Goal: Find specific page/section: Find specific page/section

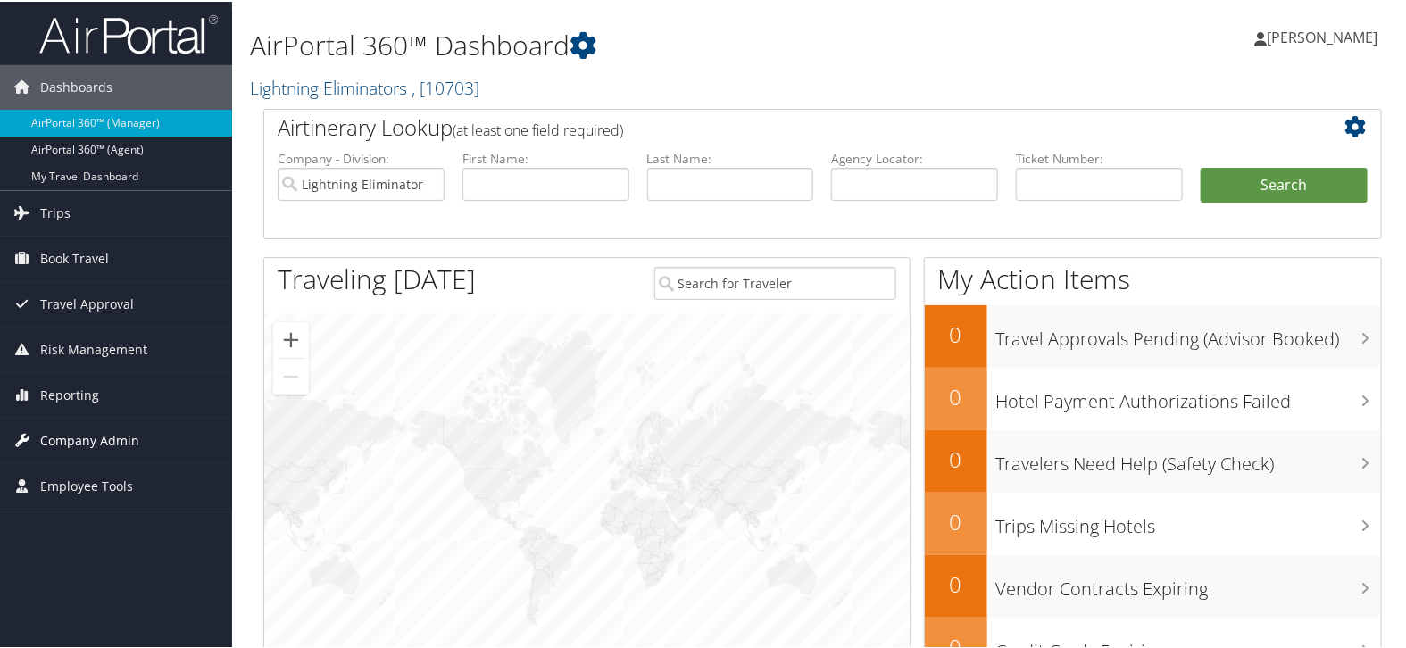
click at [72, 434] on span "Company Admin" at bounding box center [89, 439] width 99 height 45
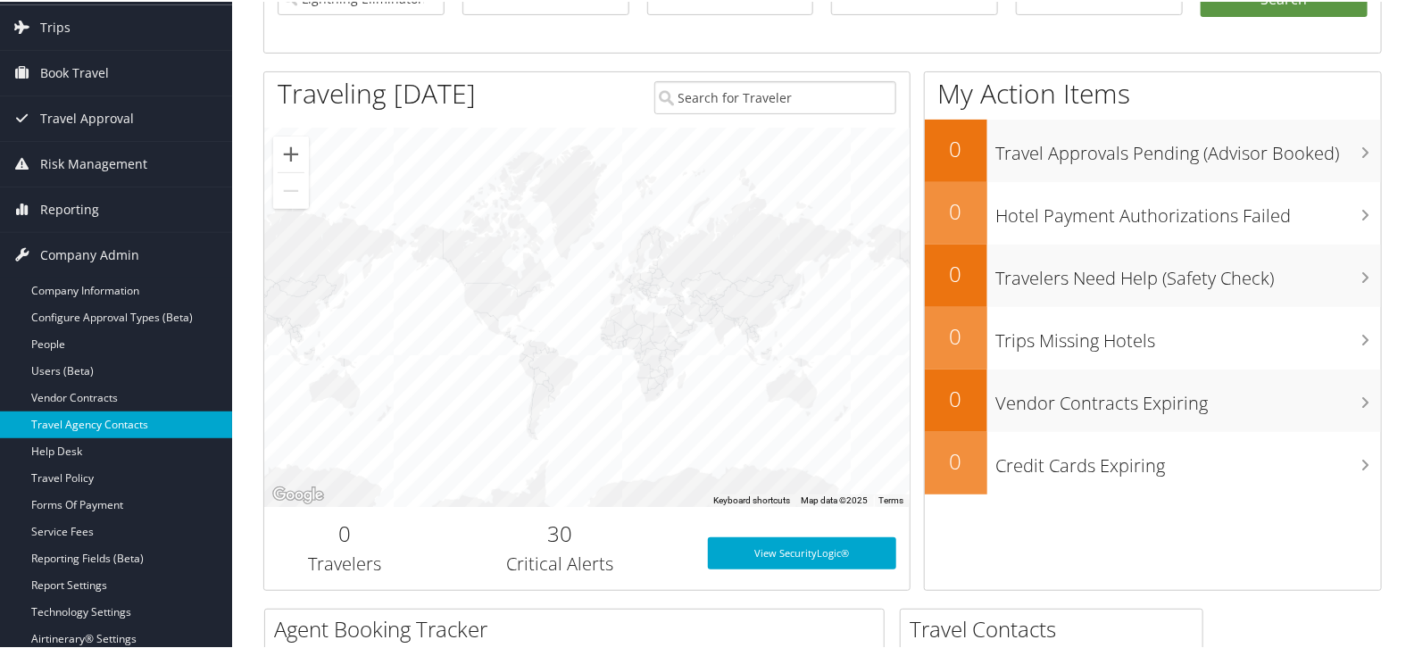
scroll to position [198, 0]
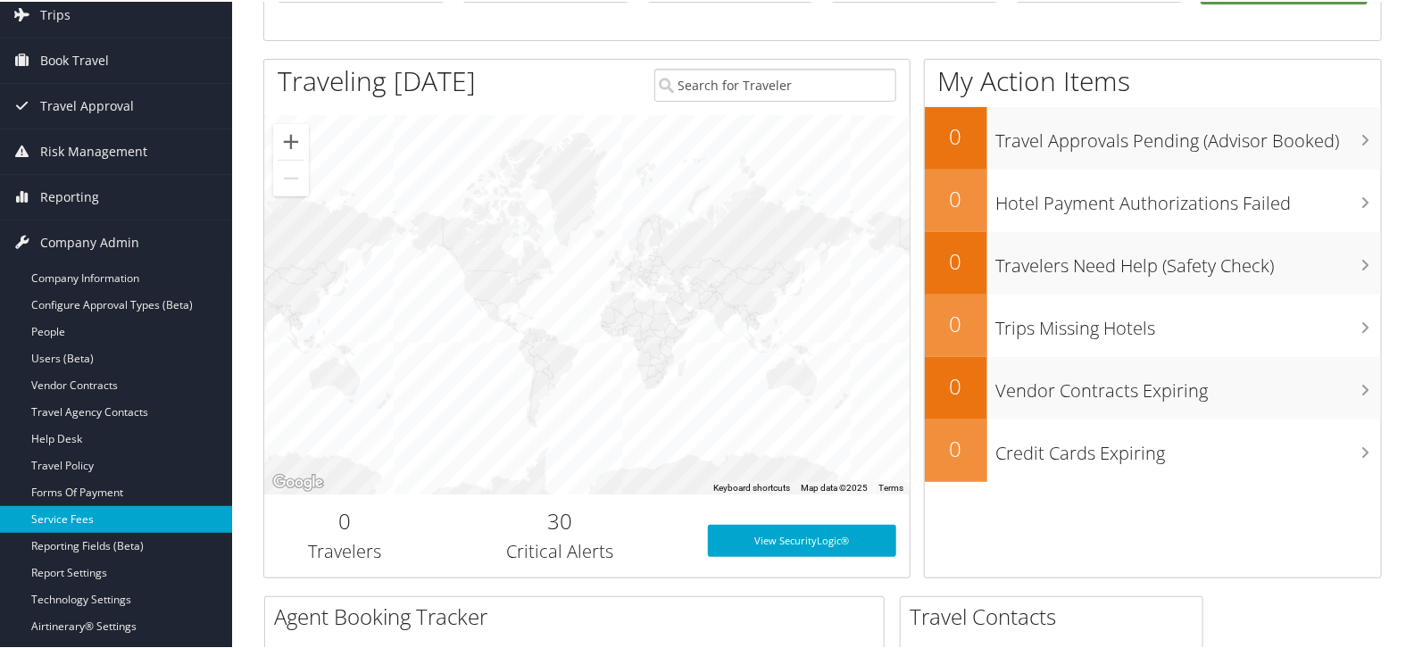
click at [85, 514] on link "Service Fees" at bounding box center [116, 517] width 232 height 27
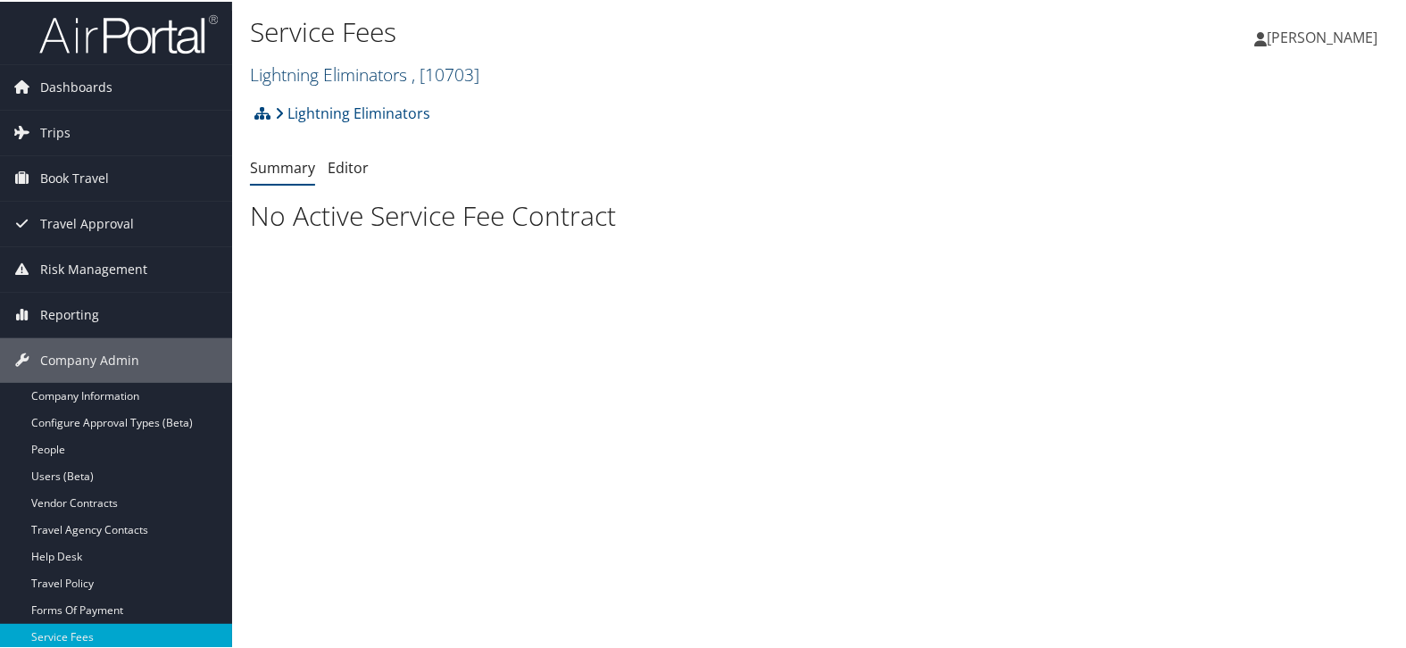
click at [376, 74] on link "Lightning Eliminators , [ 10703 ]" at bounding box center [364, 73] width 229 height 24
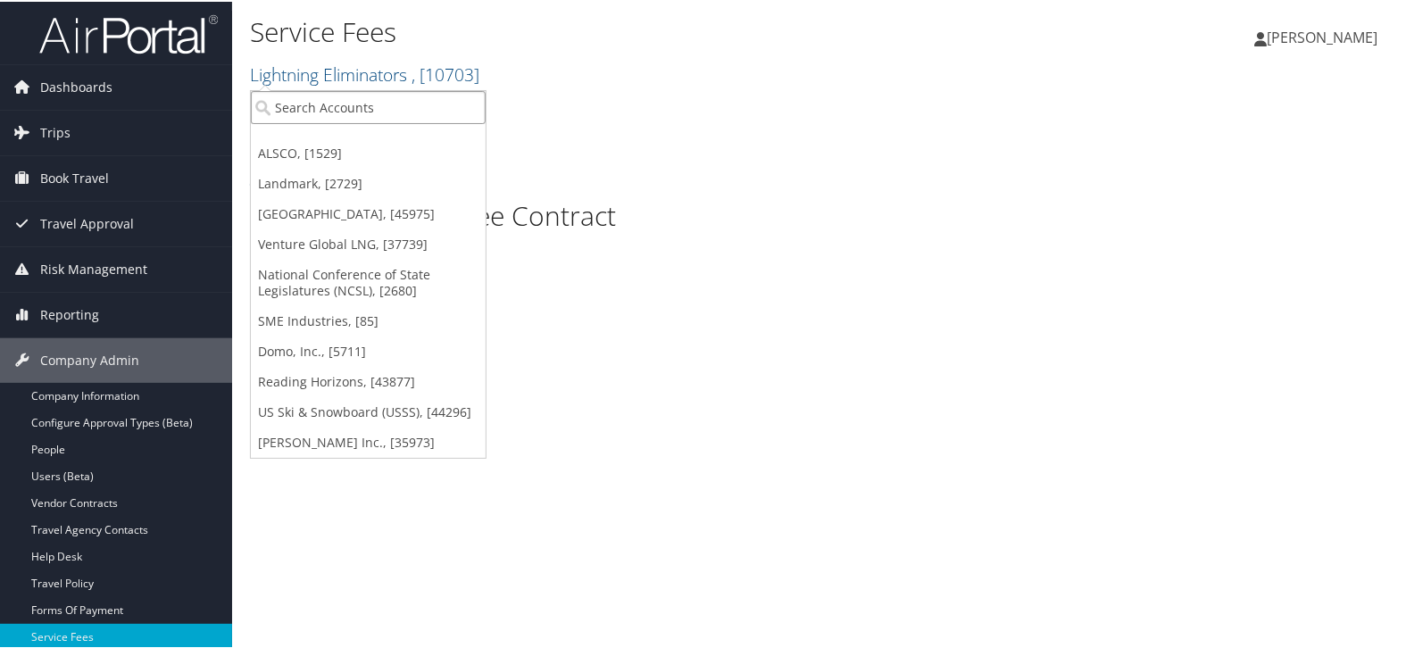
click at [373, 99] on input "search" at bounding box center [368, 105] width 235 height 33
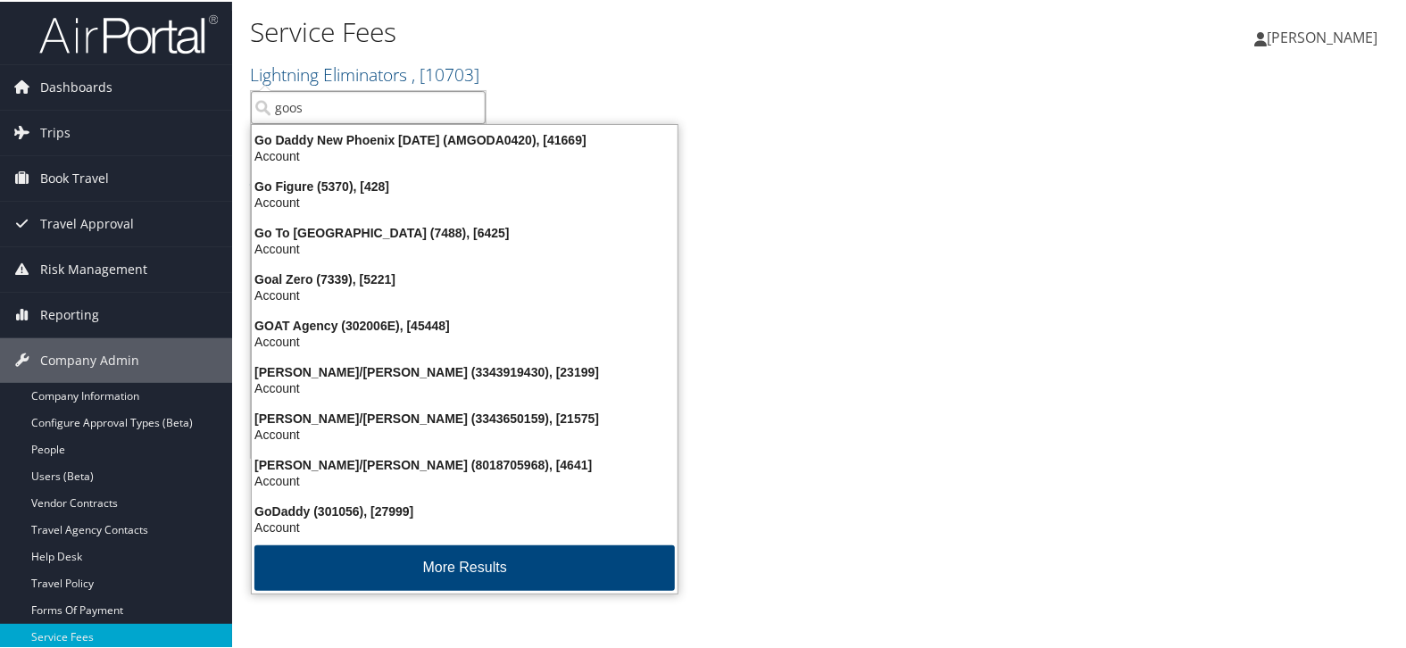
type input "goose"
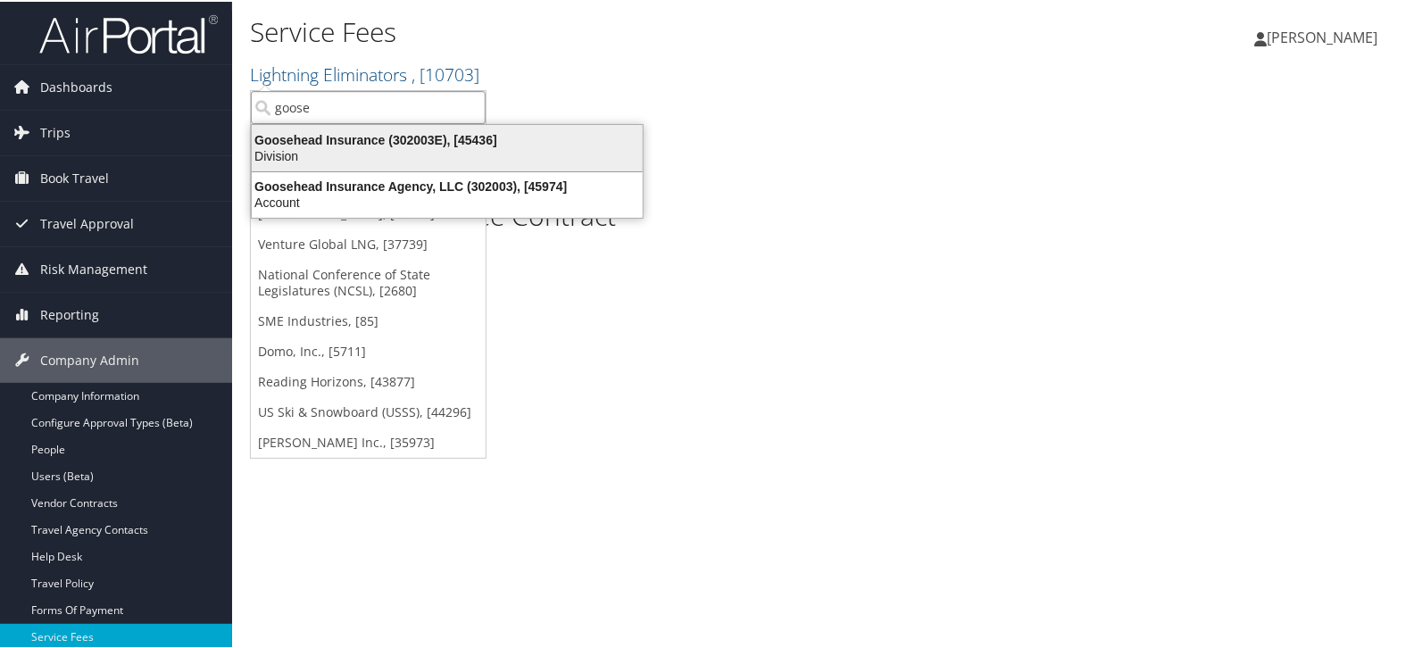
click at [371, 147] on div "Division" at bounding box center [447, 154] width 412 height 16
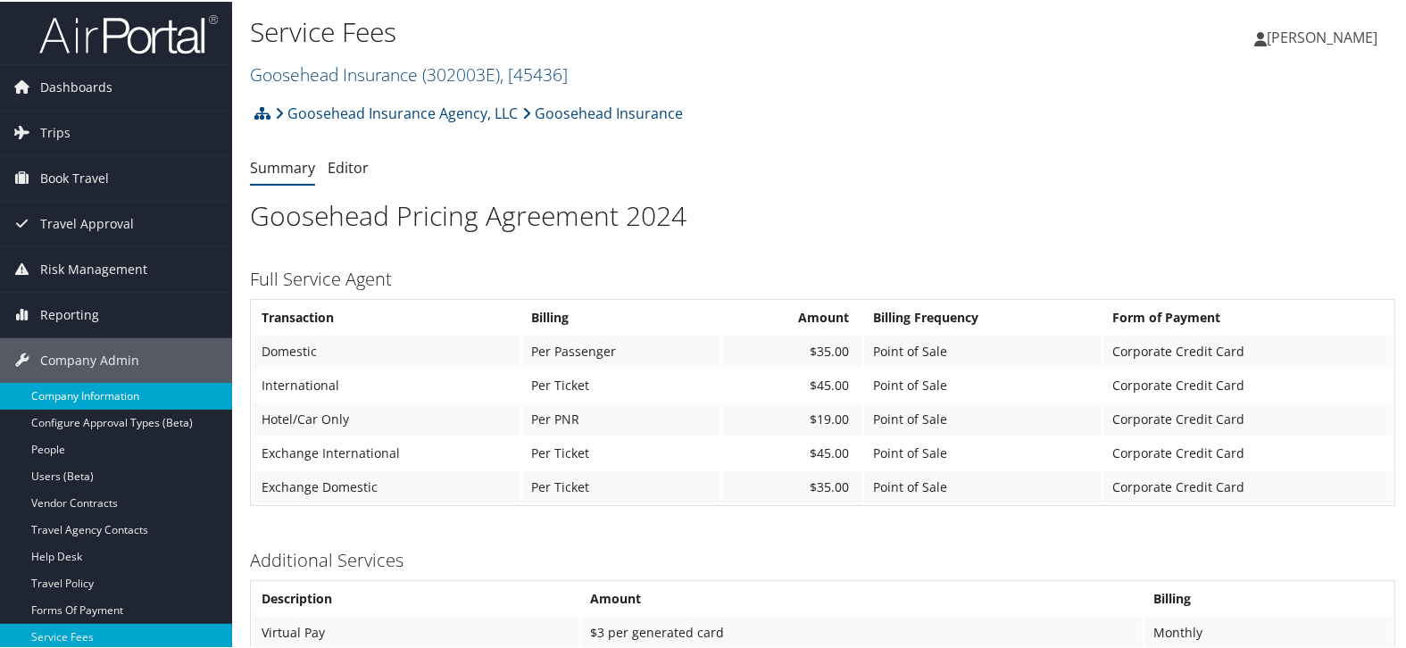
click at [95, 395] on link "Company Information" at bounding box center [116, 394] width 232 height 27
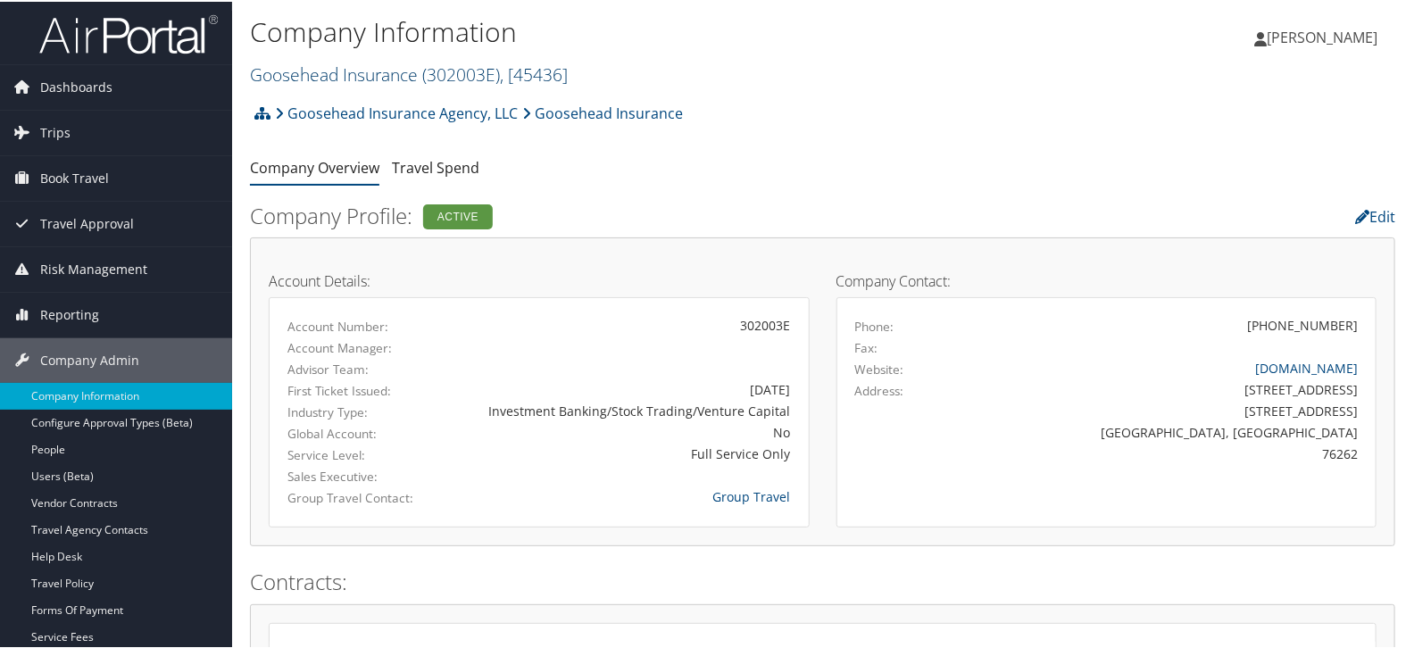
click at [386, 76] on link "Goosehead Insurance ( 302003E ) , [ 45436 ]" at bounding box center [409, 73] width 318 height 24
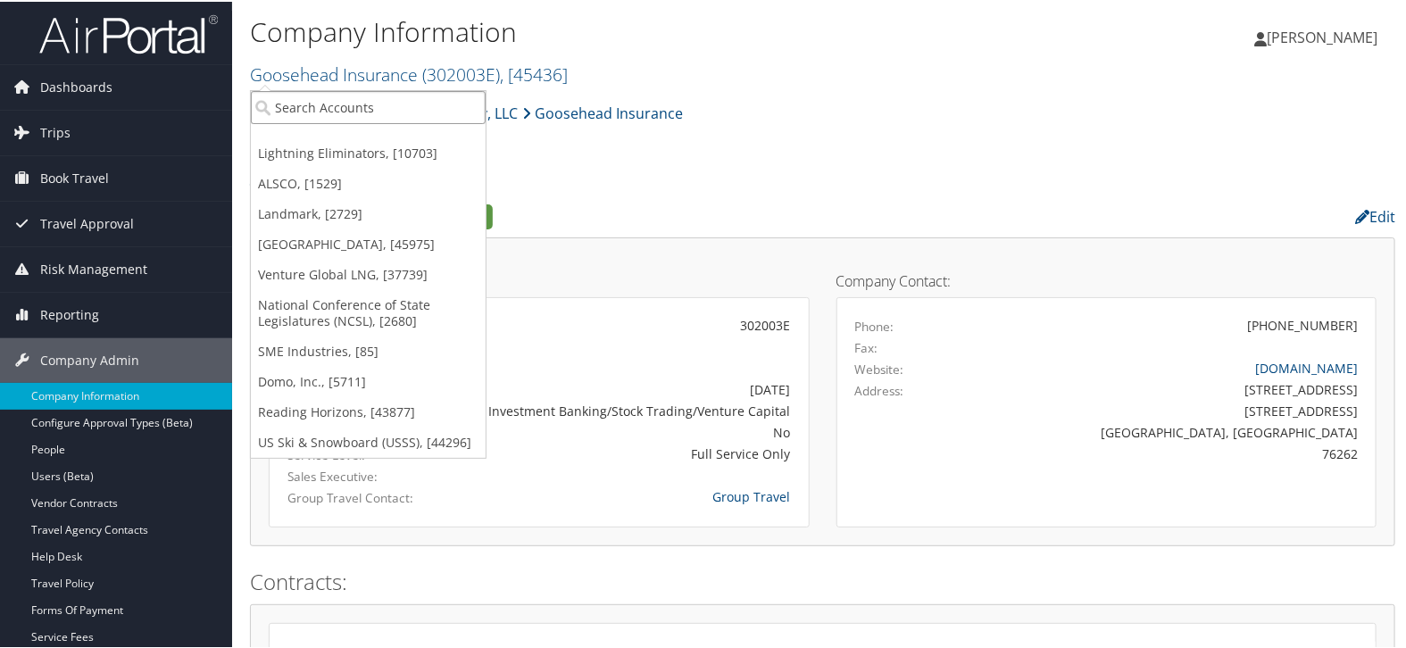
click at [386, 103] on input "search" at bounding box center [368, 105] width 235 height 33
paste input "[PERSON_NAME][GEOGRAPHIC_DATA]"
type input "[PERSON_NAME][GEOGRAPHIC_DATA]"
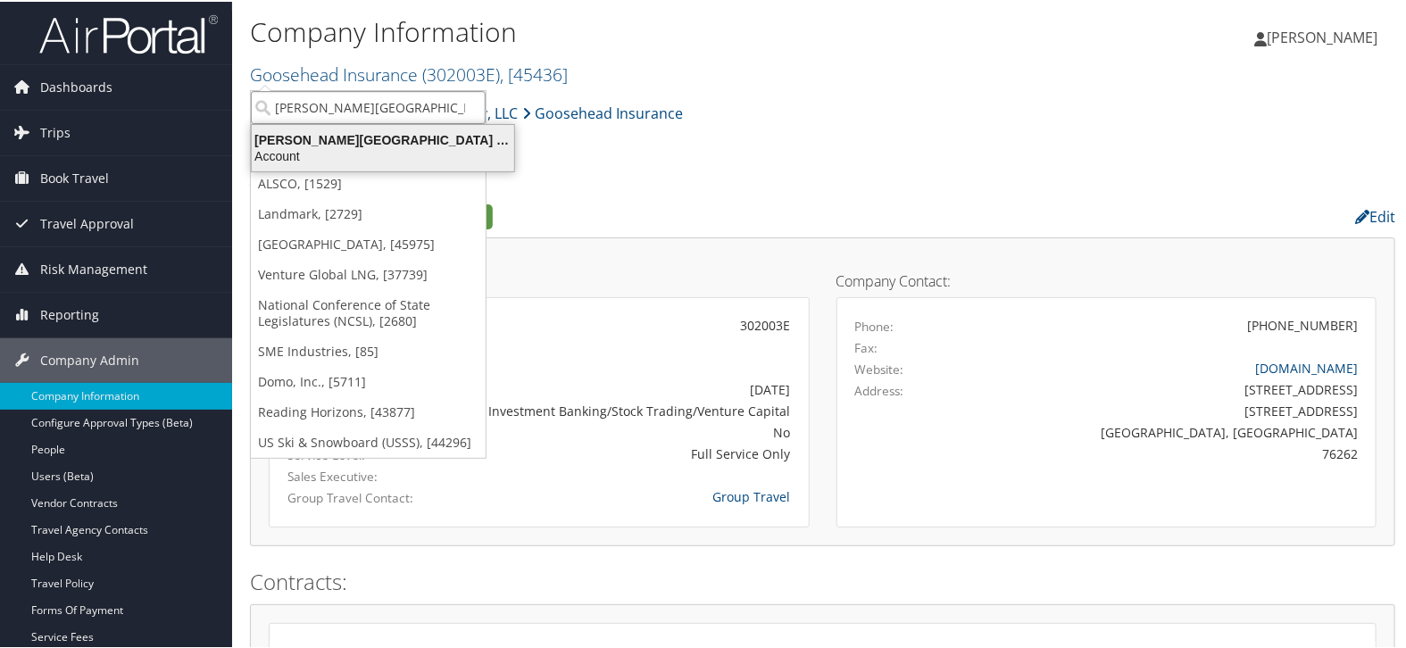
click at [379, 139] on div "Endicott College (301387), [37423]" at bounding box center [383, 138] width 284 height 16
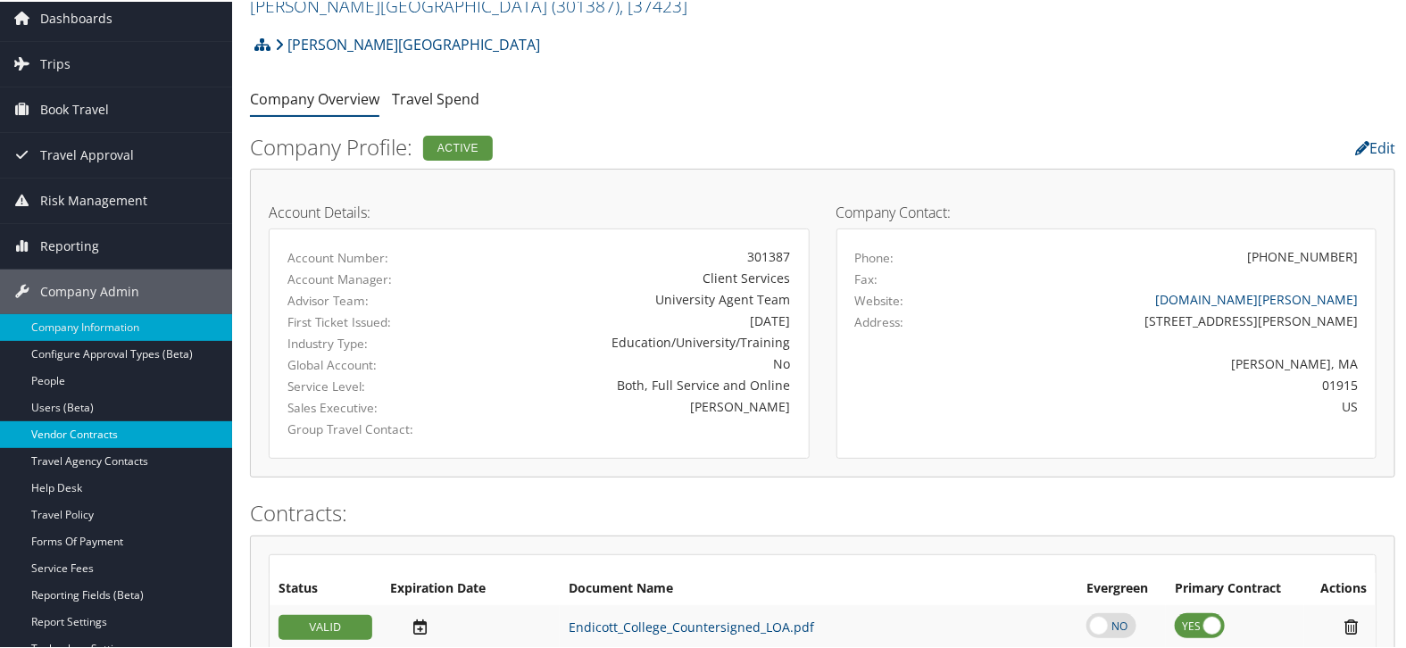
scroll to position [99, 0]
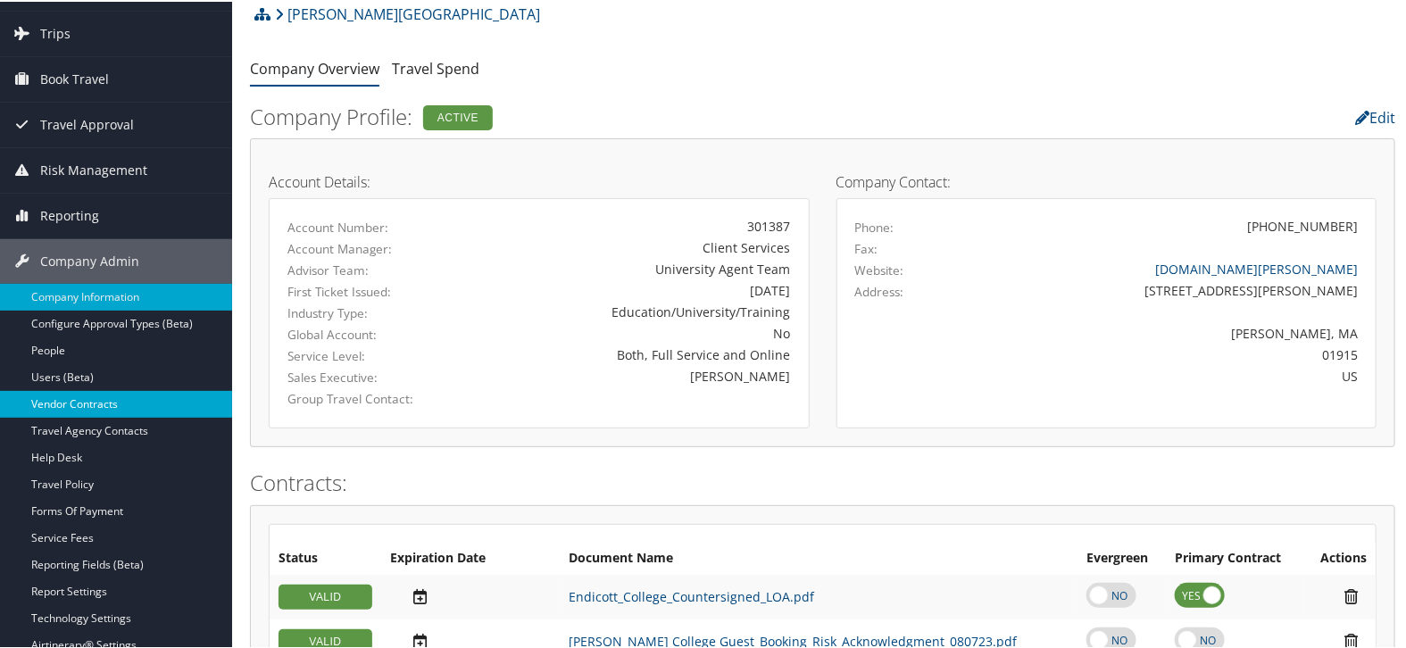
click at [63, 486] on link "Travel Policy" at bounding box center [116, 482] width 232 height 27
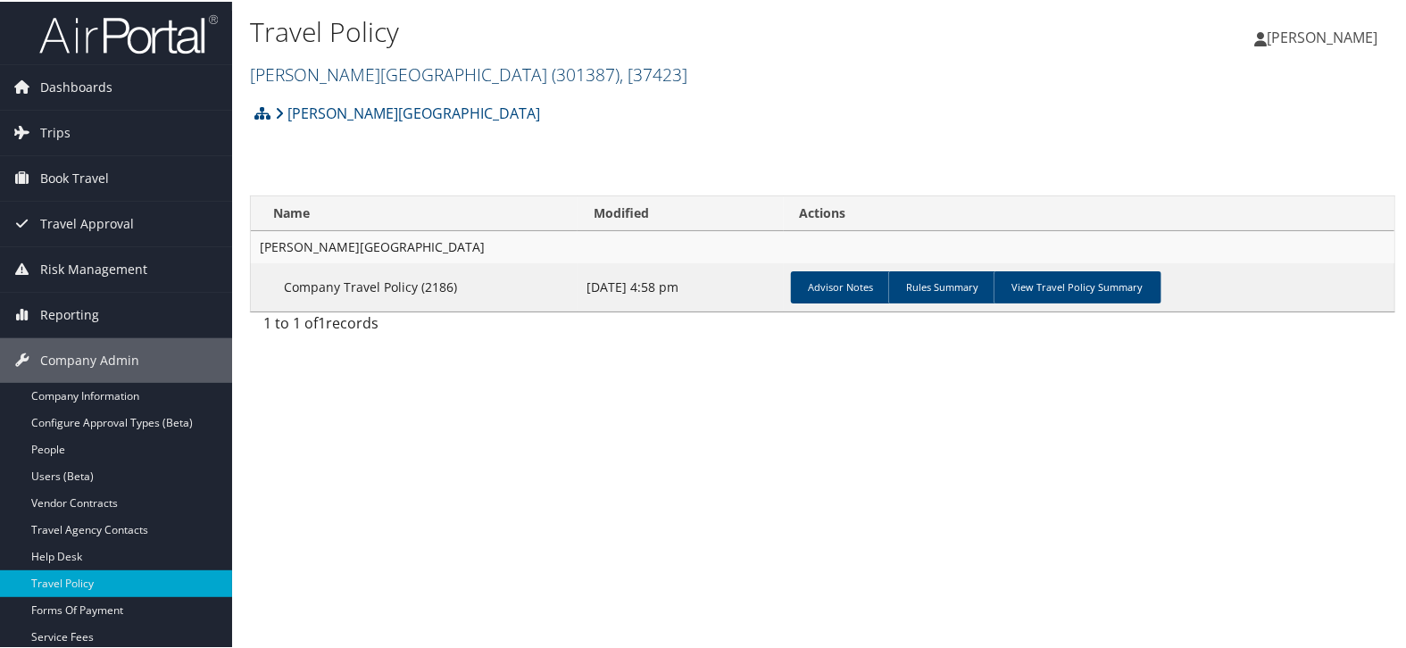
click at [351, 71] on link "Endicott College ( 301387 ) , [ 37423 ]" at bounding box center [468, 73] width 437 height 24
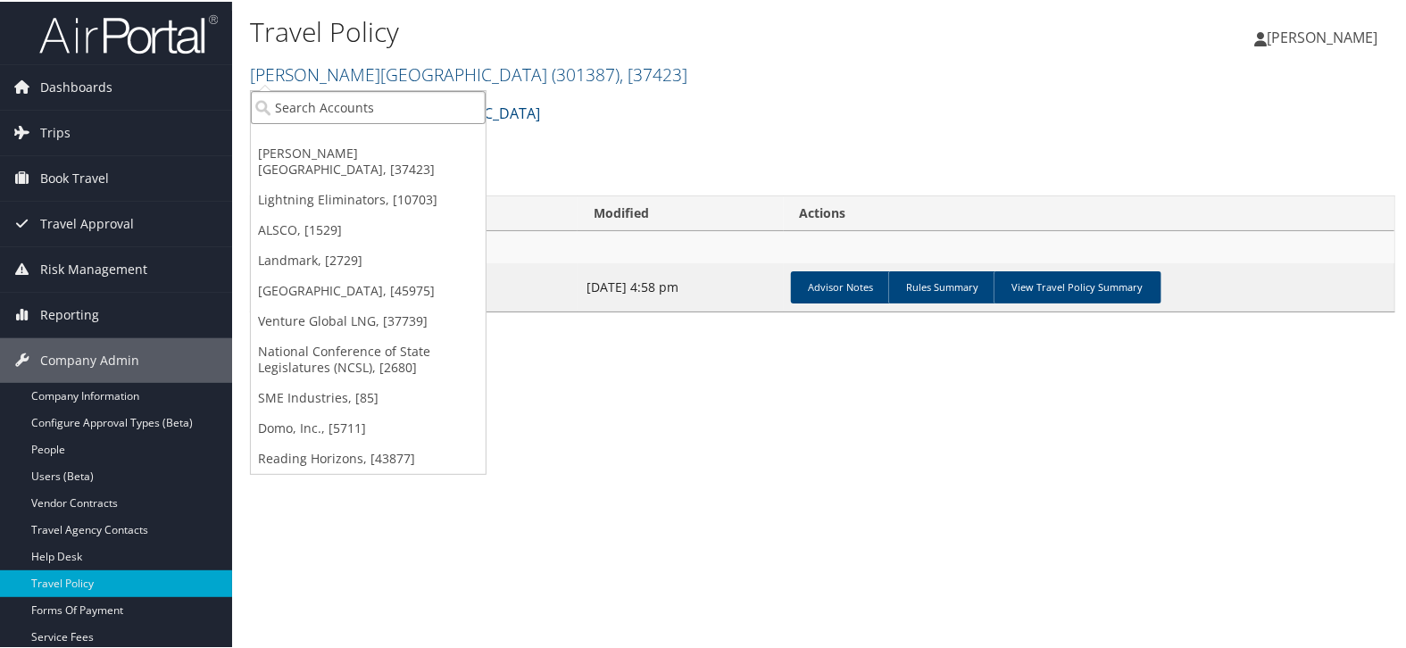
click at [363, 108] on input "search" at bounding box center [368, 105] width 235 height 33
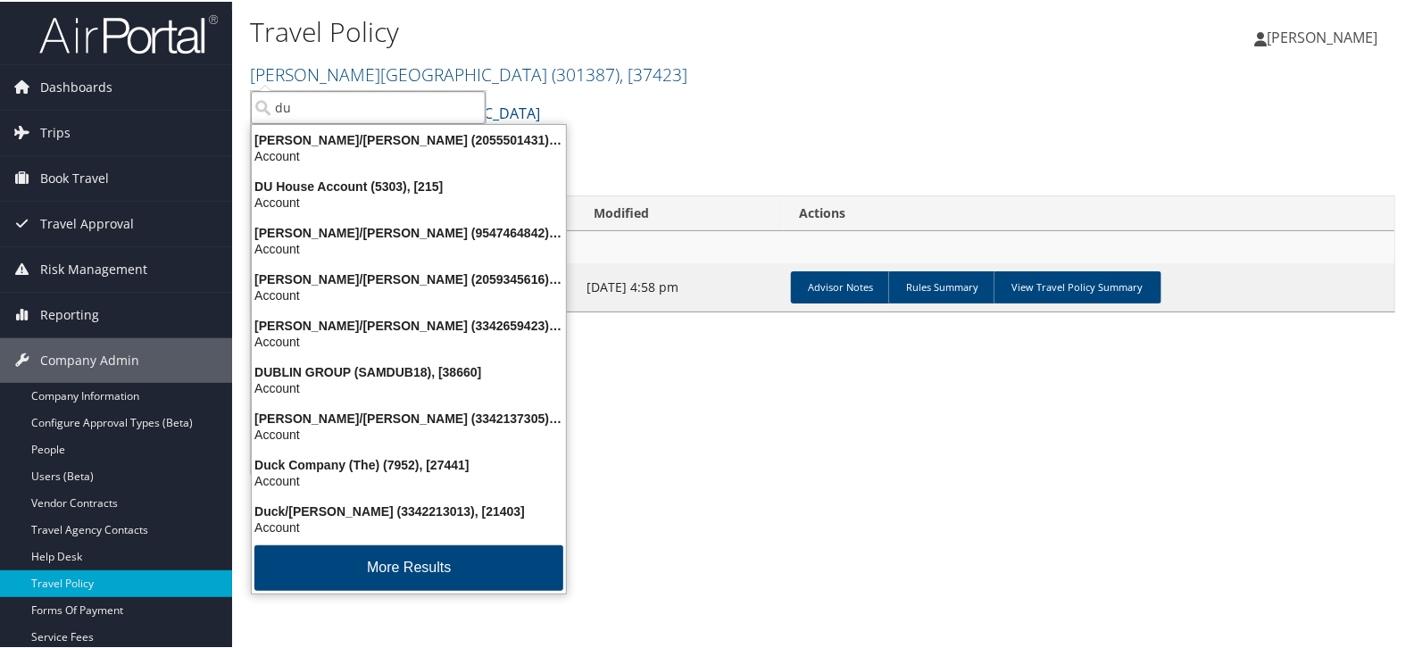
type input "duc"
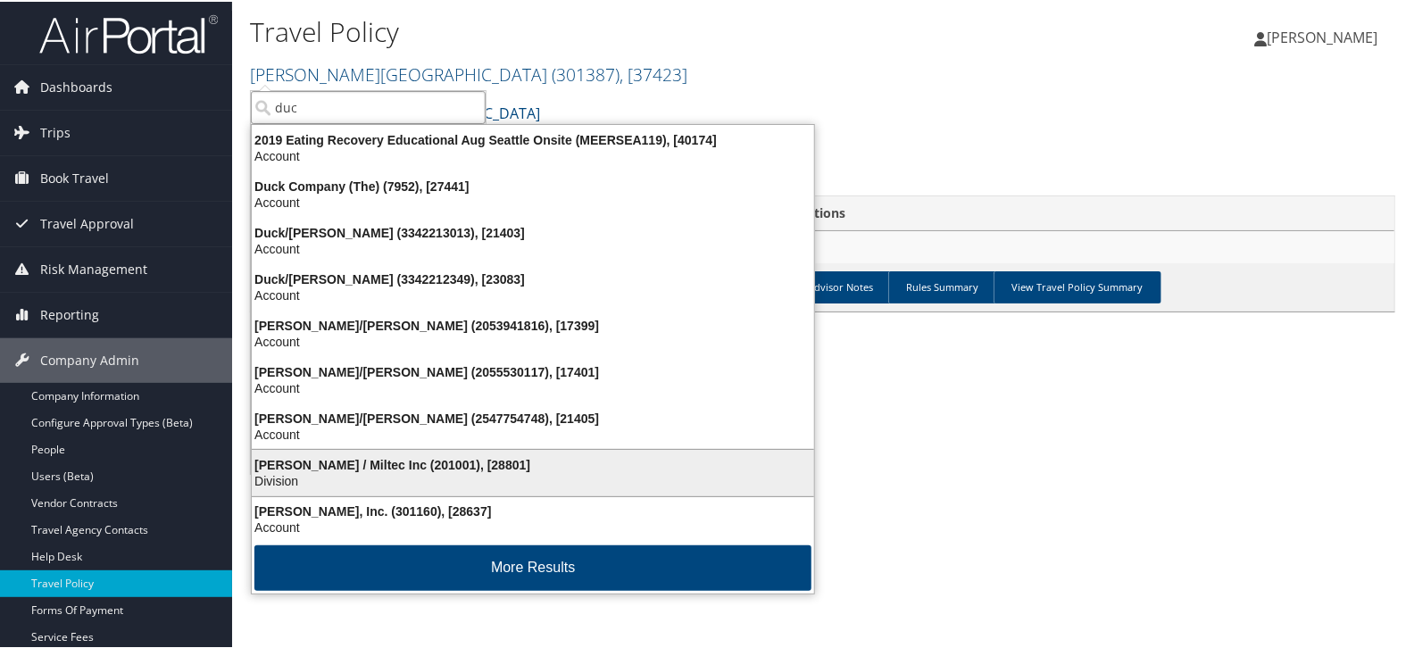
click at [353, 466] on div "Ducommun / Miltec Inc (201001), [28801]" at bounding box center [533, 463] width 584 height 16
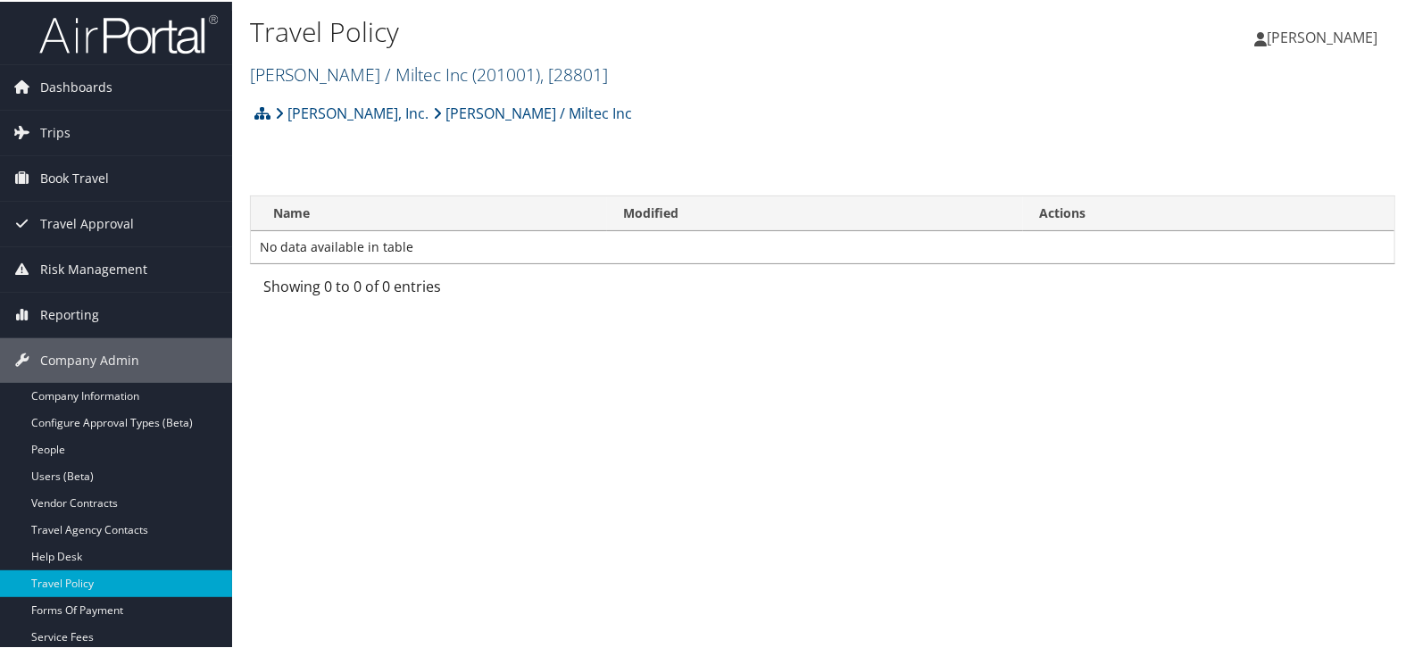
click at [307, 71] on link "[PERSON_NAME] / Miltec Inc ( 201001 ) , [ 28801 ]" at bounding box center [429, 73] width 358 height 24
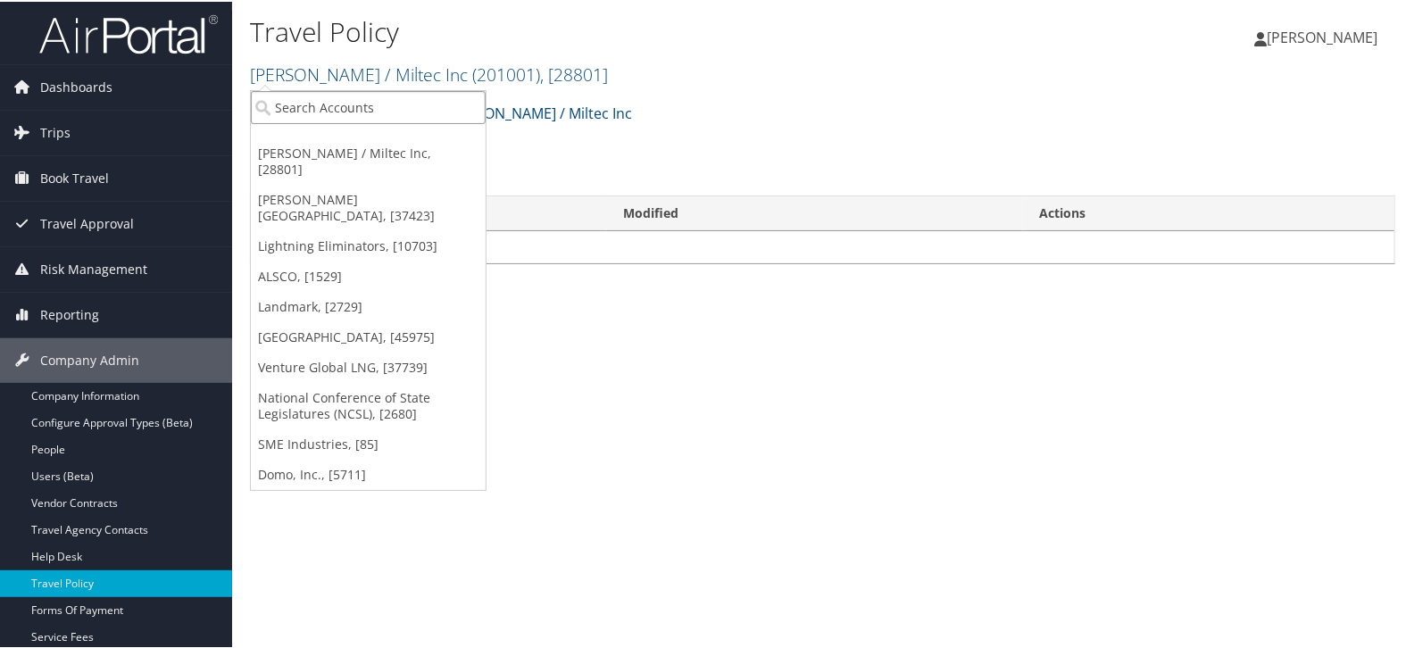
click at [307, 106] on input "search" at bounding box center [368, 105] width 235 height 33
paste input "Ducommun"
type input "Ducommun"
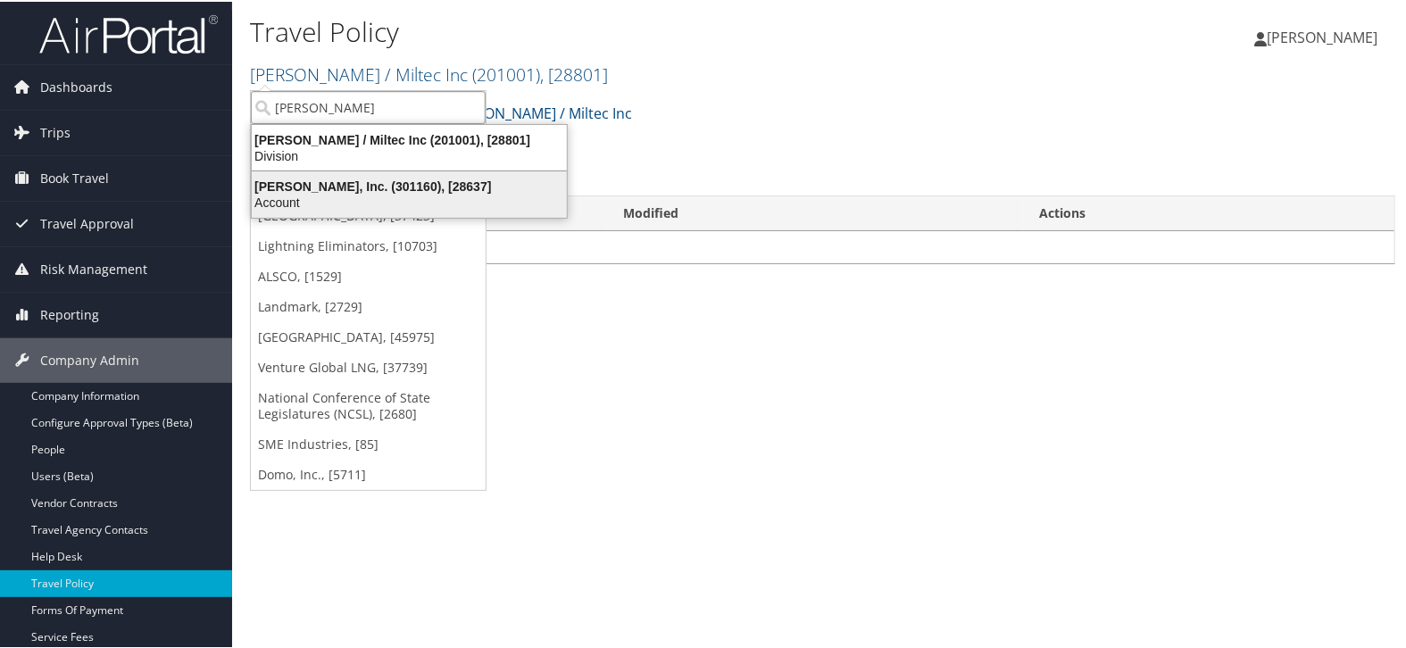
click at [311, 187] on div "Ducommun, Inc. (301160), [28637]" at bounding box center [409, 185] width 336 height 16
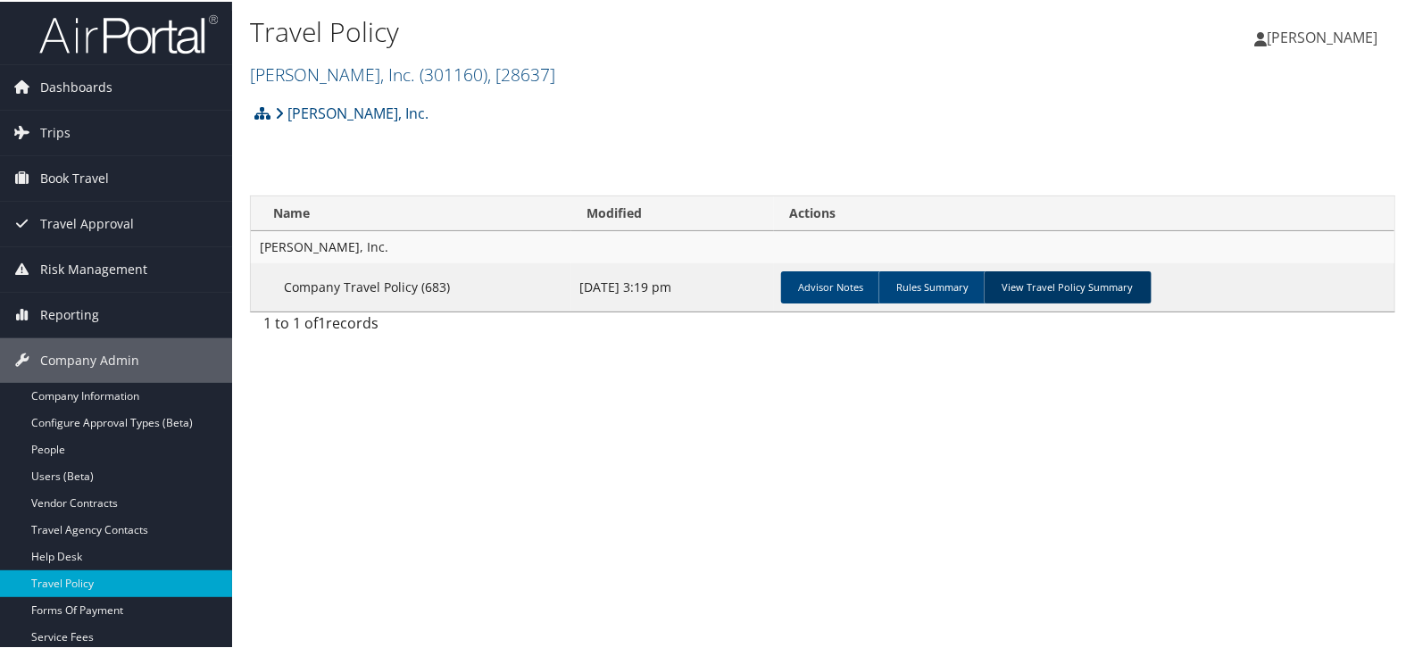
click at [1079, 285] on link "View Travel Policy Summary" at bounding box center [1068, 286] width 168 height 32
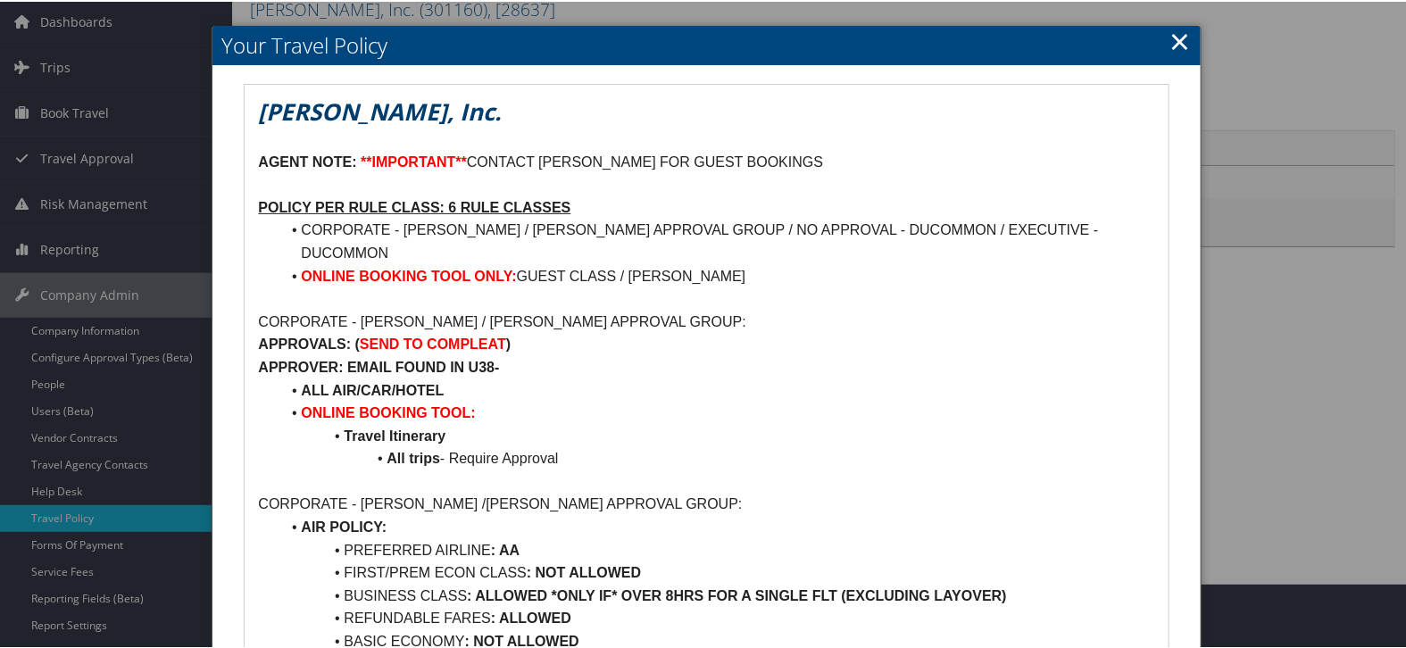
scroll to position [99, 0]
